Goal: Task Accomplishment & Management: Use online tool/utility

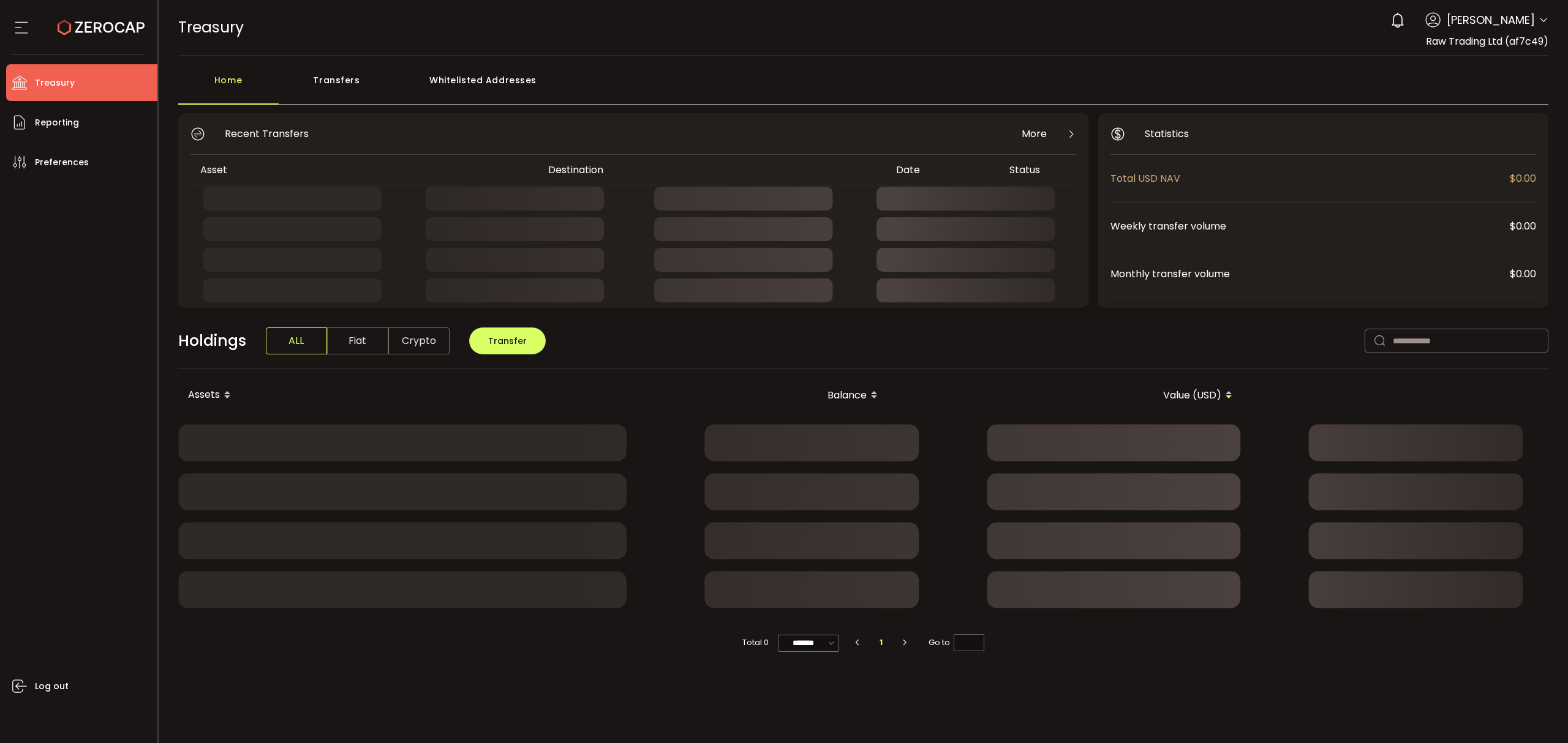
click at [318, 77] on div "Transfers" at bounding box center [337, 86] width 116 height 37
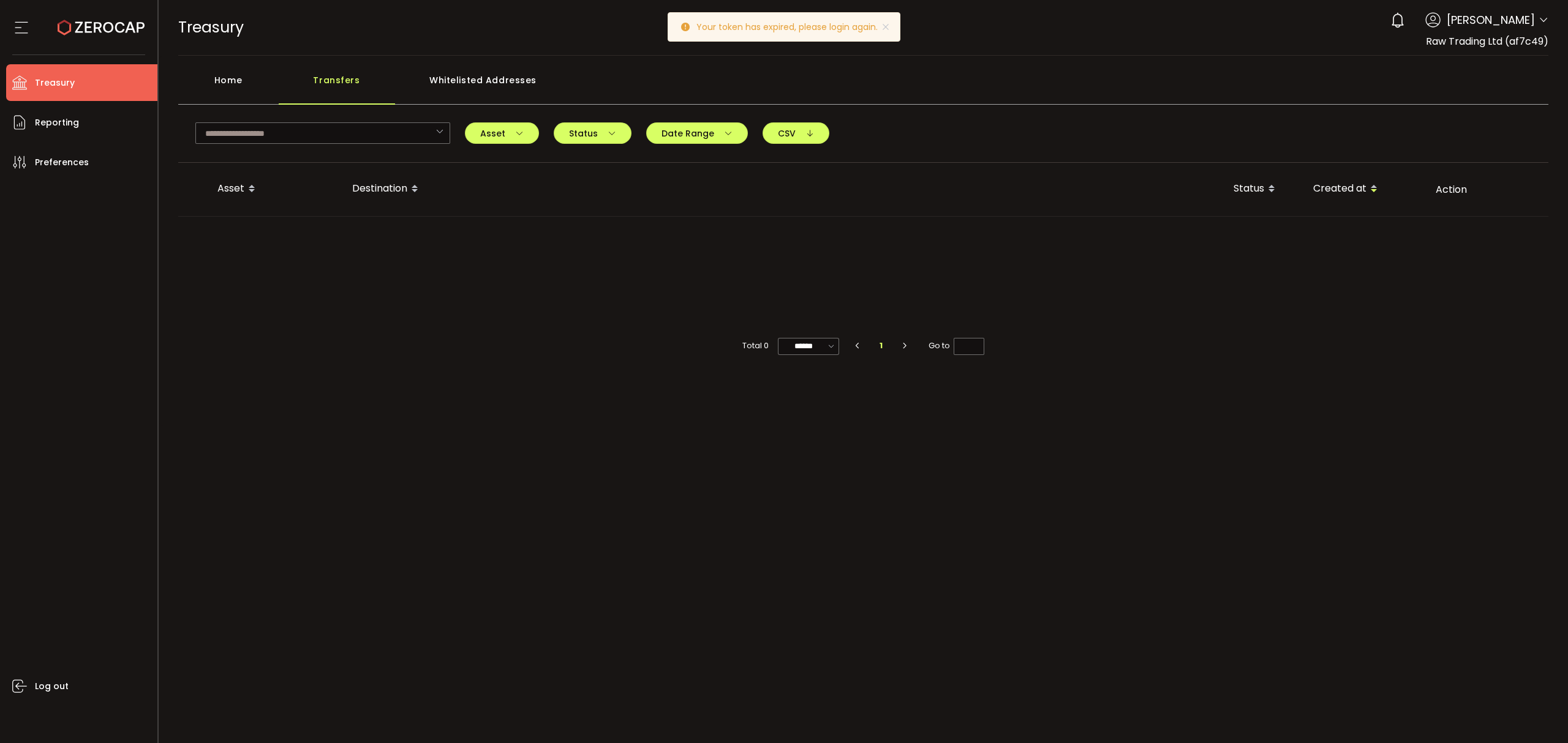
drag, startPoint x: 882, startPoint y: 31, endPoint x: 893, endPoint y: 22, distance: 14.2
click at [884, 30] on icon at bounding box center [886, 27] width 10 height 10
drag, startPoint x: 893, startPoint y: 22, endPoint x: 877, endPoint y: 31, distance: 18.4
click at [882, 28] on div "TREASURY Buy Power $0.00 USD Treasury Treasury Your verification is pending 0 R…" at bounding box center [864, 28] width 1371 height 55
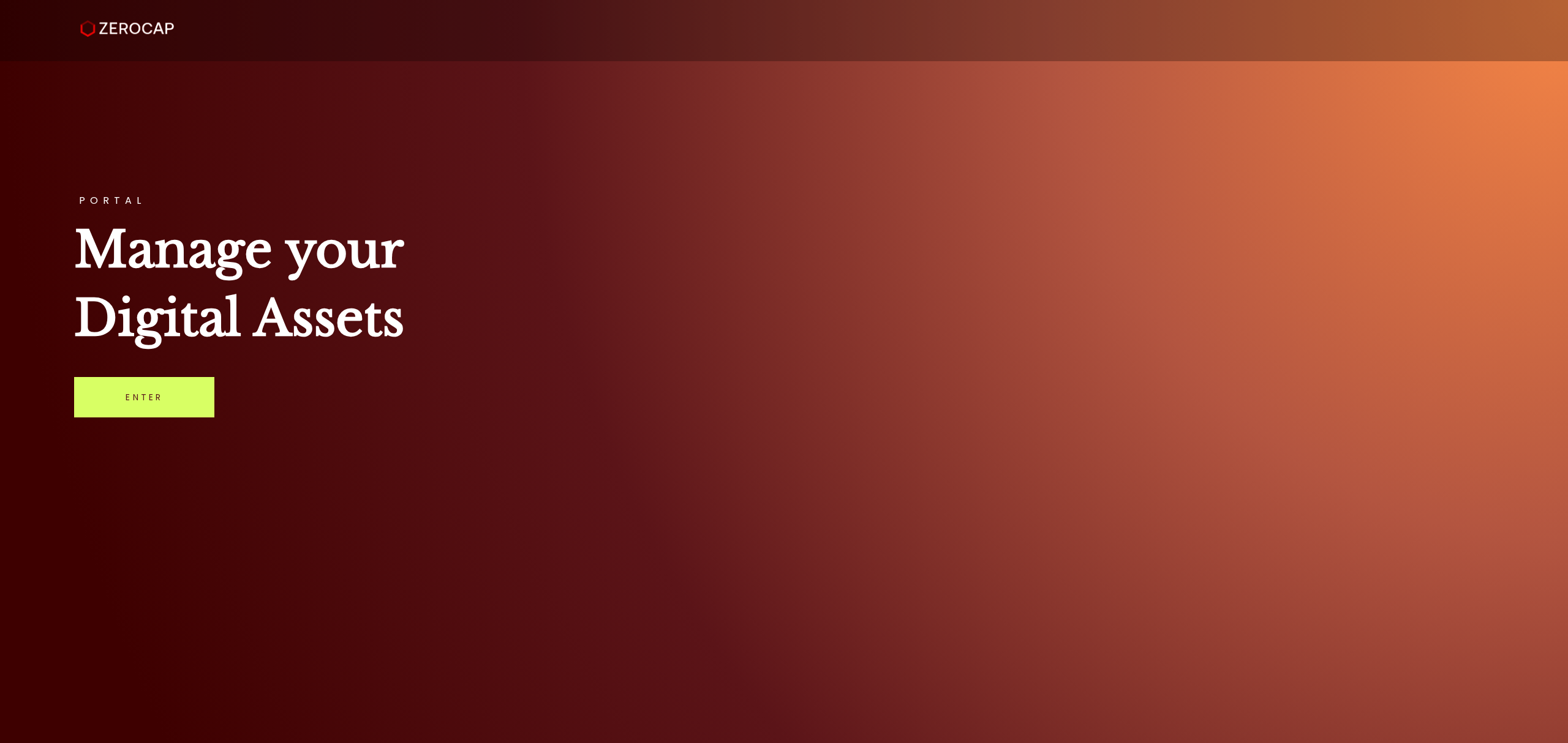
click at [131, 422] on div "PORTAL Manage your Digital Assets Enter" at bounding box center [784, 371] width 1568 height 743
click at [142, 414] on link "Enter" at bounding box center [143, 397] width 140 height 40
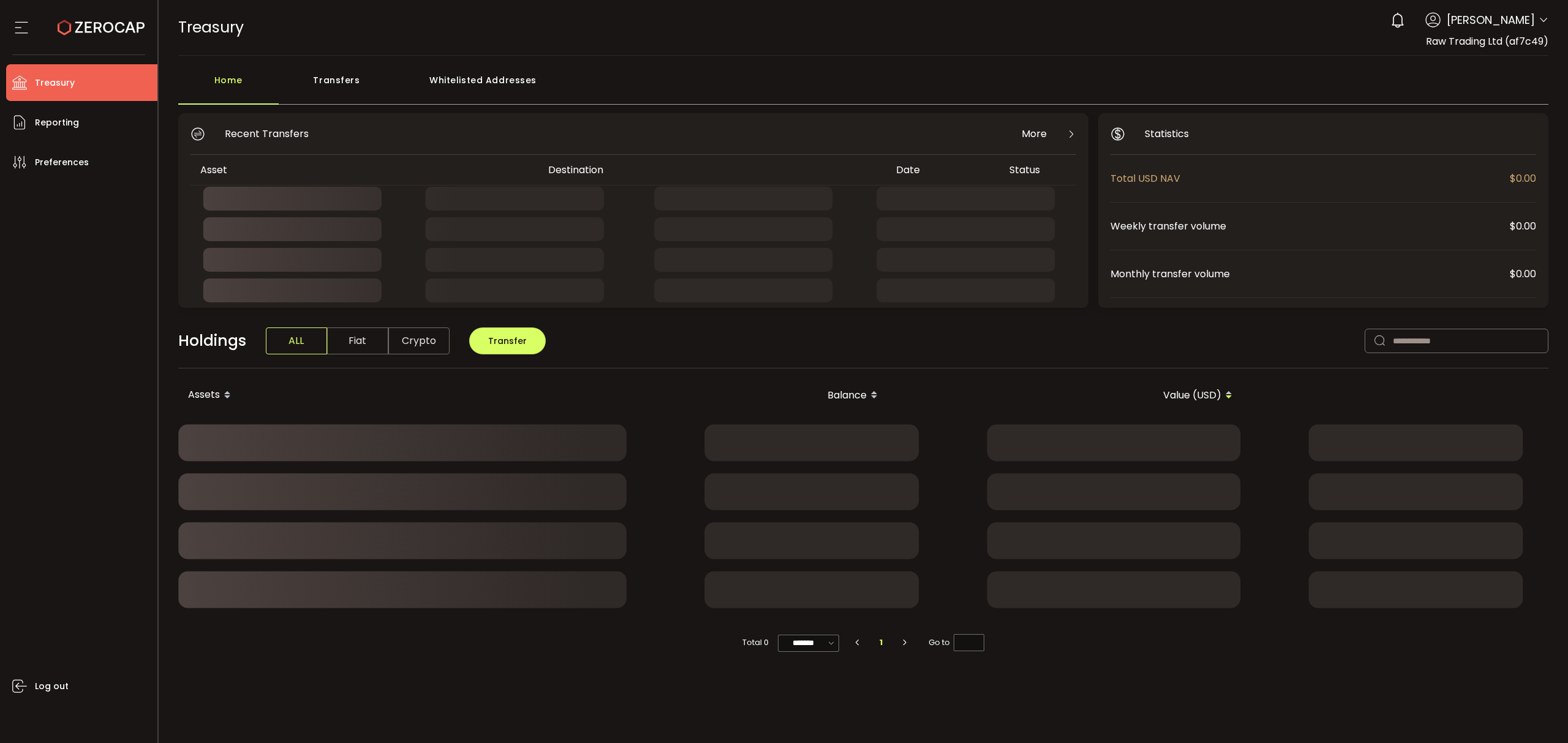
click at [365, 83] on div "Transfers" at bounding box center [337, 86] width 116 height 37
